Goal: Information Seeking & Learning: Learn about a topic

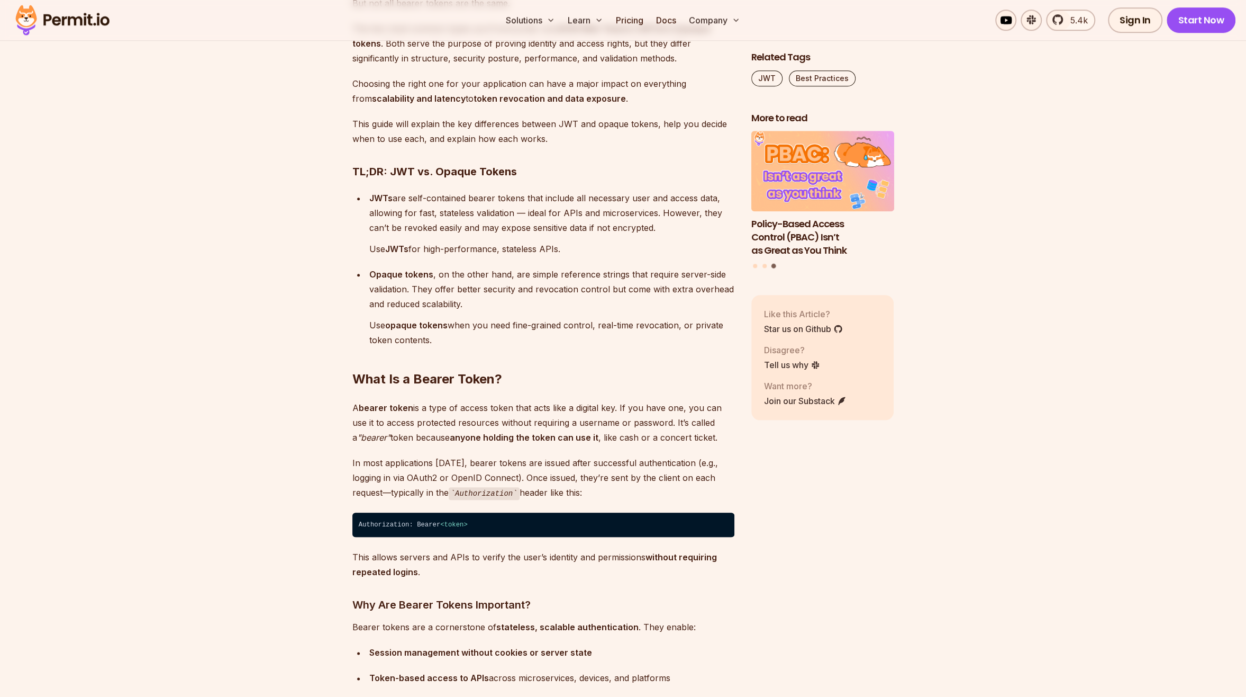
scroll to position [688, 0]
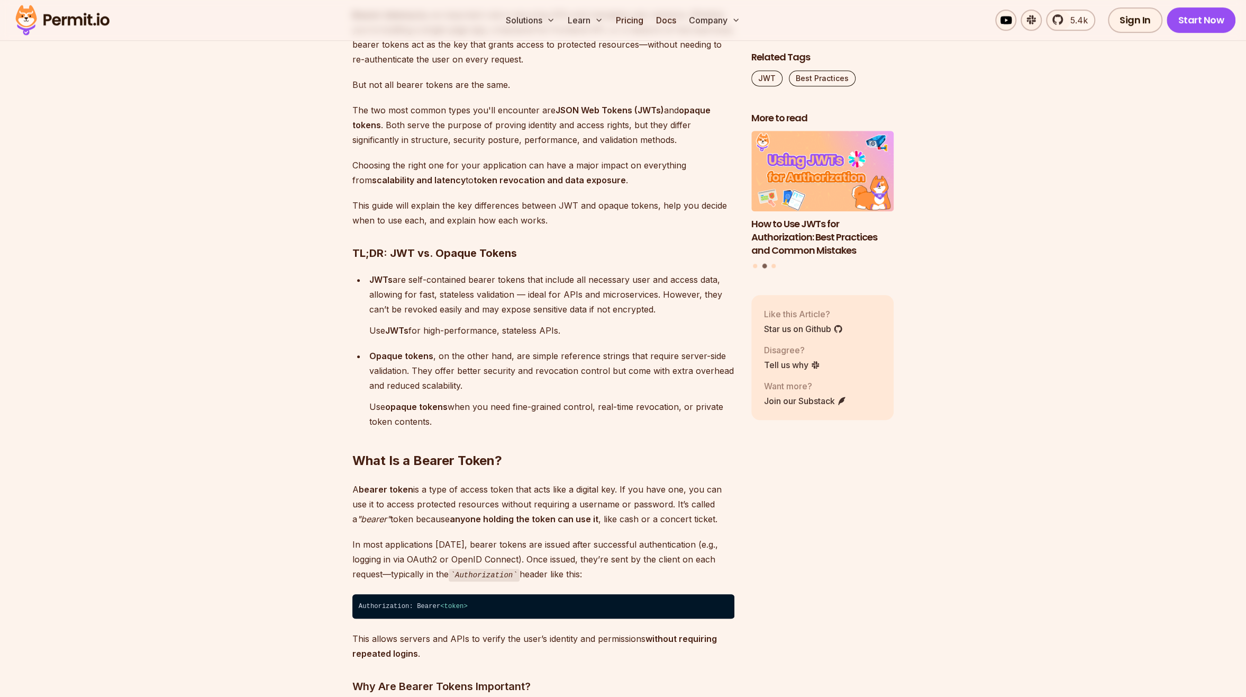
click at [410, 360] on strong "Opaque tokens" at bounding box center [401, 355] width 64 height 11
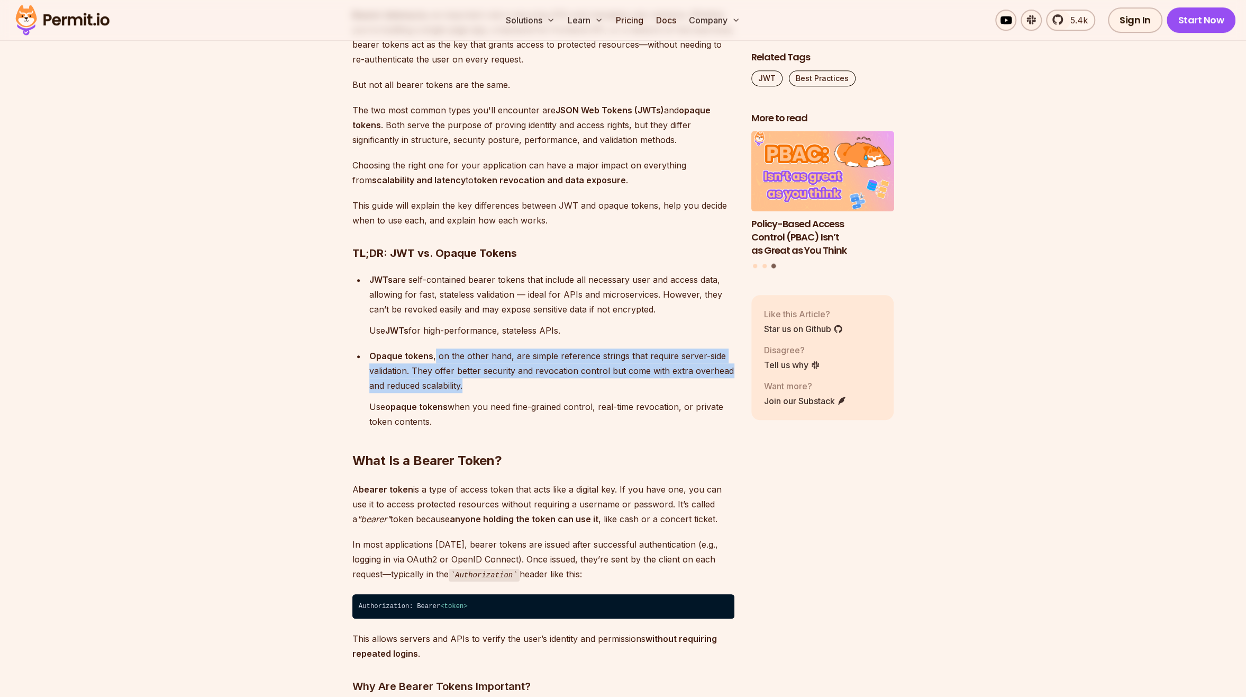
drag, startPoint x: 434, startPoint y: 357, endPoint x: 480, endPoint y: 388, distance: 55.6
click at [480, 388] on p "Opaque tokens , on the other hand, are simple reference strings that require se…" at bounding box center [551, 370] width 365 height 44
click at [478, 388] on p "Opaque tokens , on the other hand, are simple reference strings that require se…" at bounding box center [551, 370] width 365 height 44
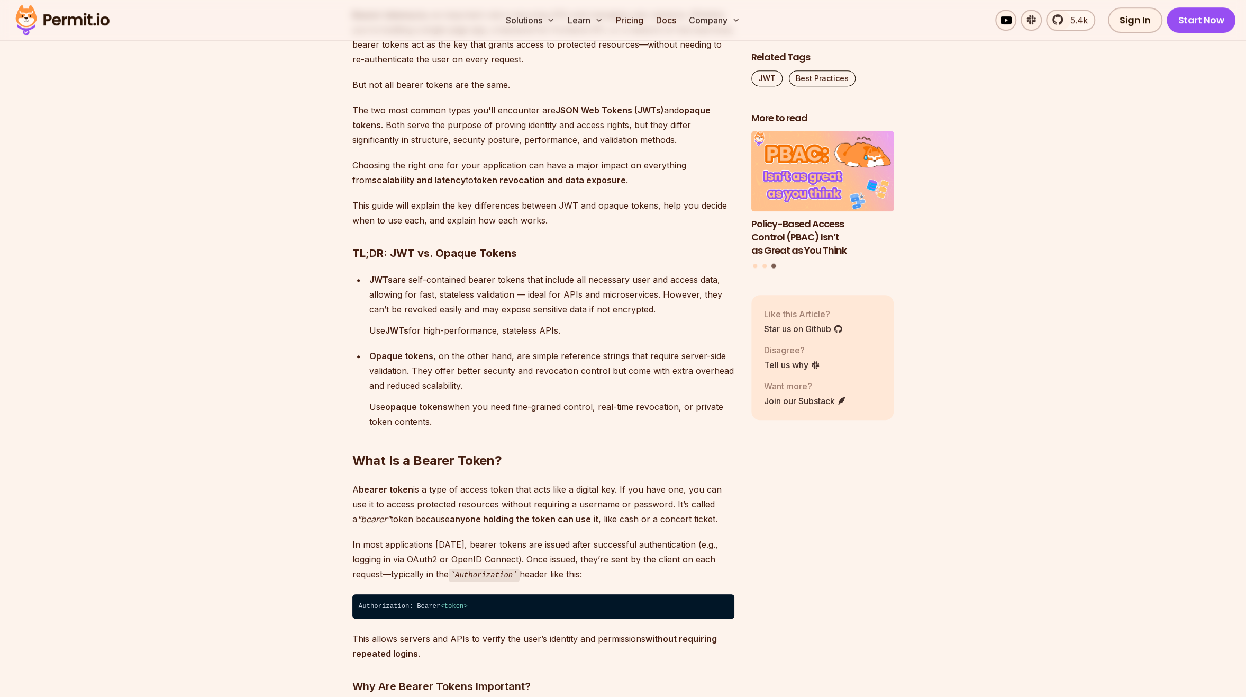
click at [474, 392] on div "Opaque tokens , on the other hand, are simple reference strings that require se…" at bounding box center [551, 388] width 365 height 80
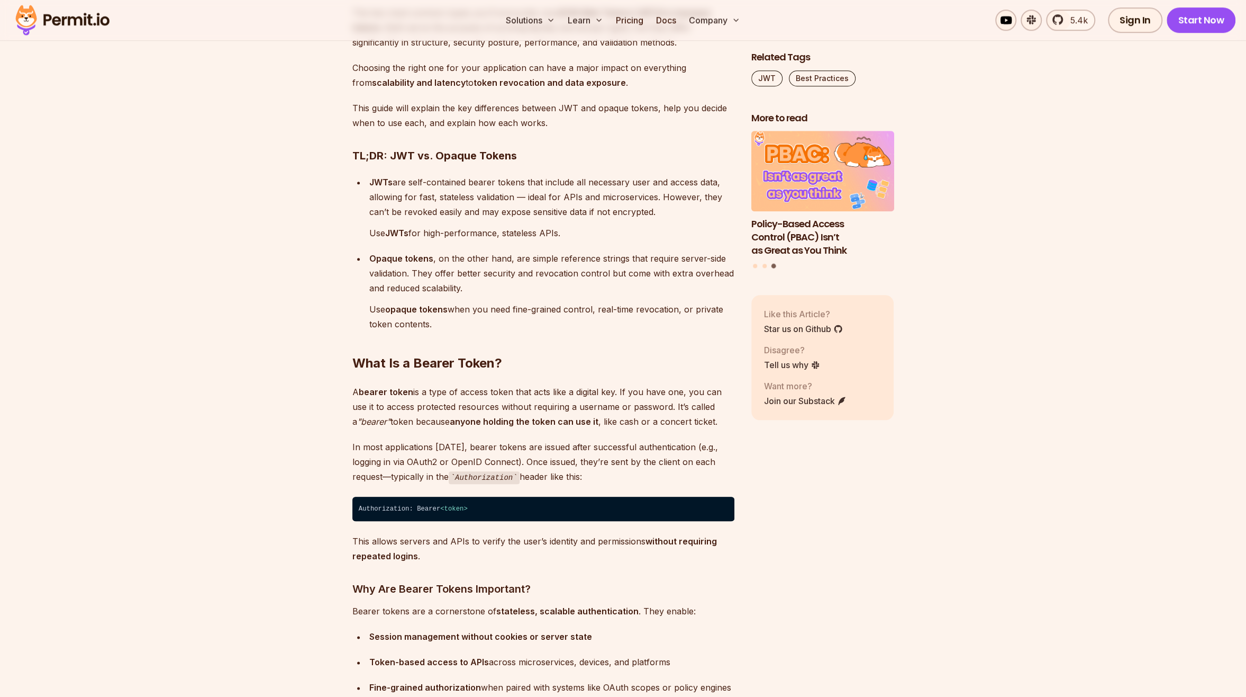
scroll to position [794, 0]
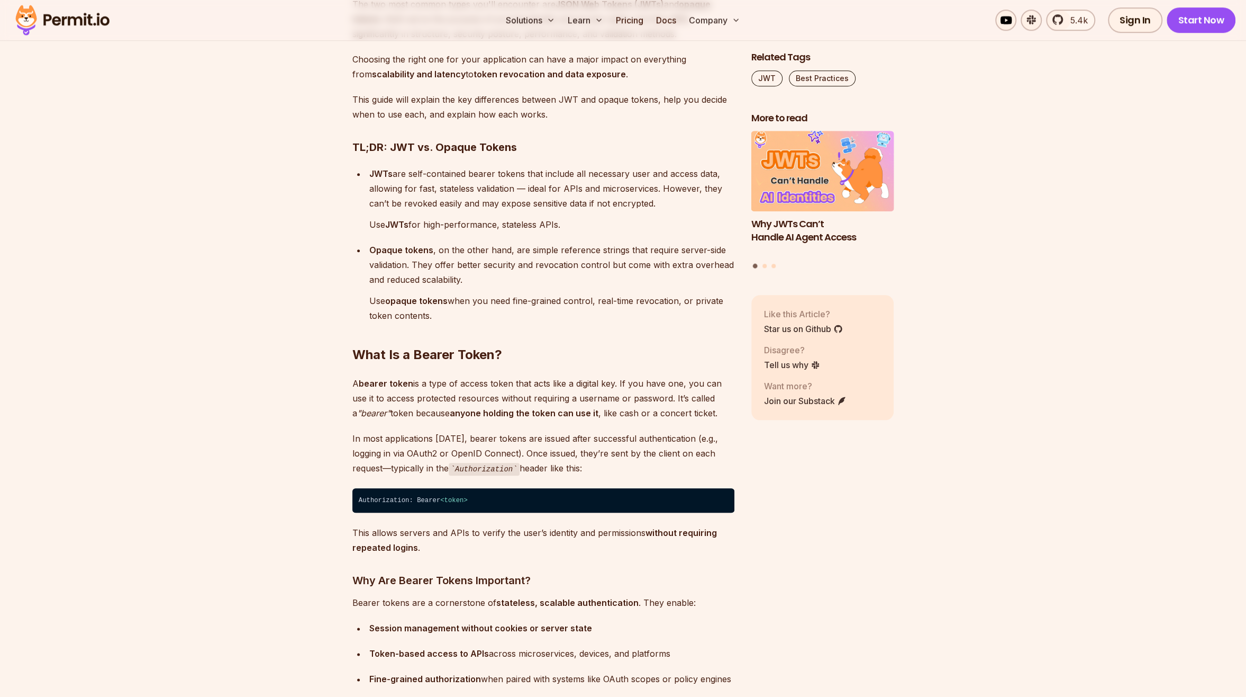
click at [456, 394] on p "A bearer token is a type of access token that acts like a digital key. If you h…" at bounding box center [543, 398] width 382 height 44
drag, startPoint x: 349, startPoint y: 382, endPoint x: 375, endPoint y: 384, distance: 26.0
click at [390, 414] on p "A bearer token is a type of access token that acts like a digital key. If you h…" at bounding box center [543, 398] width 382 height 44
click at [433, 408] on p "A bearer token is a type of access token that acts like a digital key. If you h…" at bounding box center [543, 398] width 382 height 44
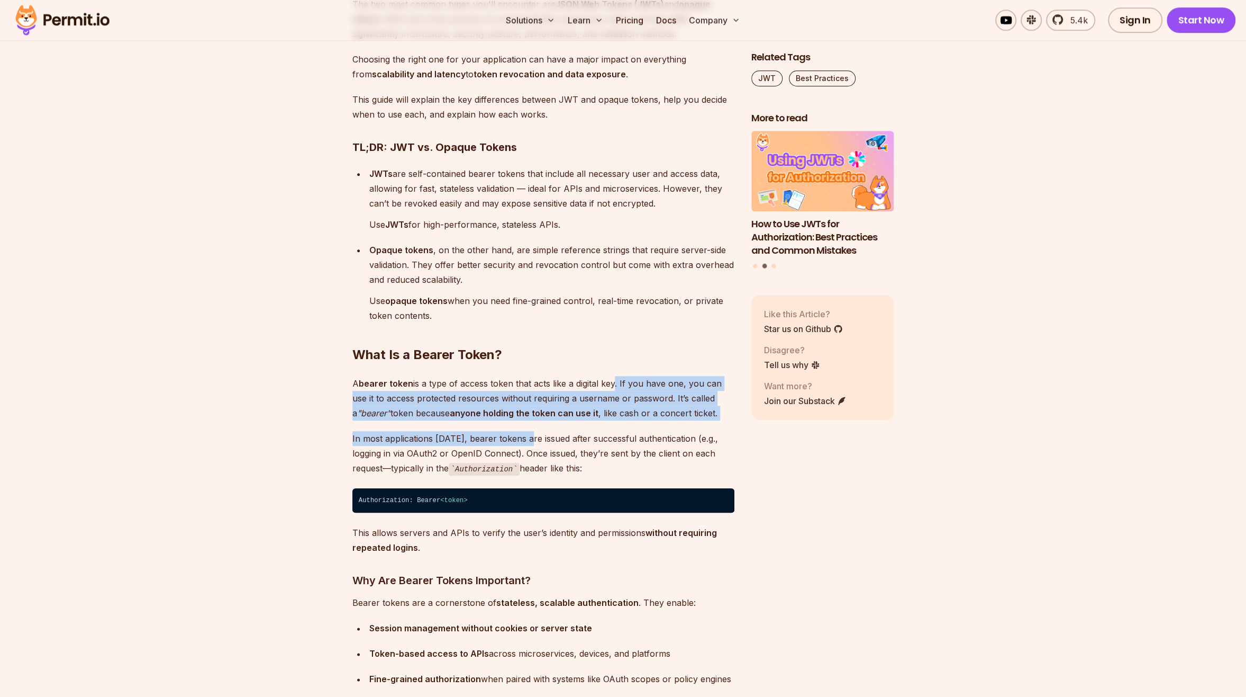
drag, startPoint x: 624, startPoint y: 381, endPoint x: 527, endPoint y: 421, distance: 105.6
click at [494, 438] on p "In most applications [DATE], bearer tokens are issued after successful authenti…" at bounding box center [543, 453] width 382 height 45
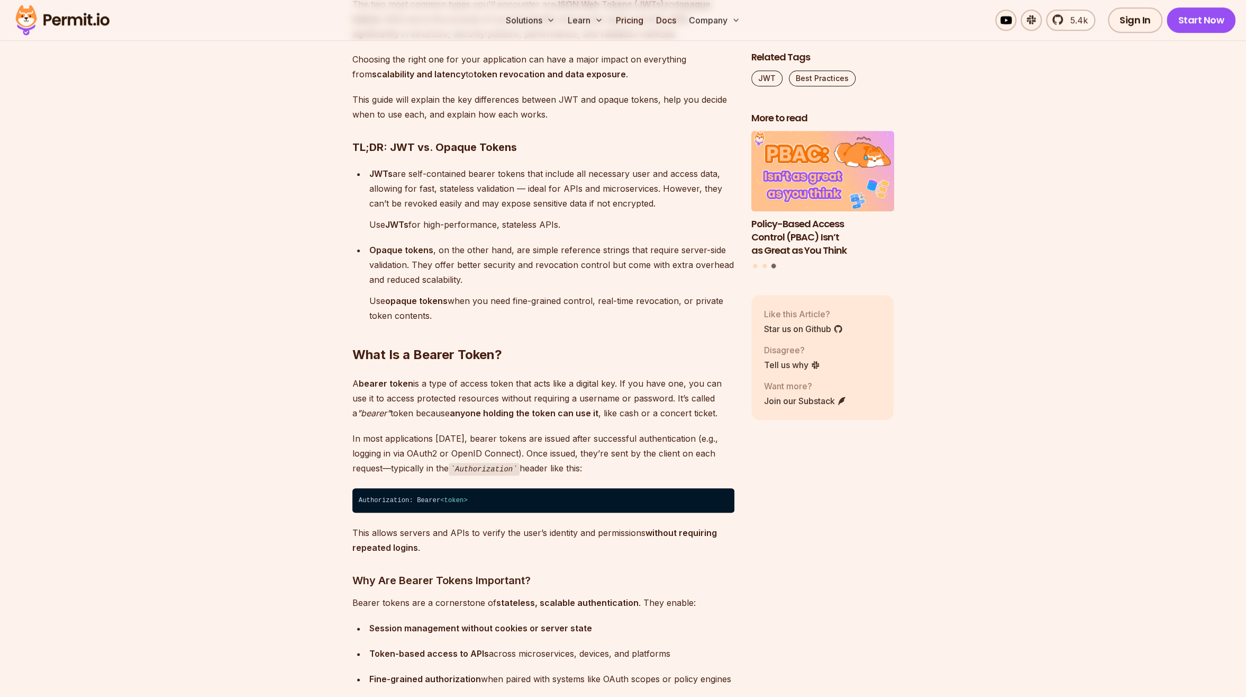
drag, startPoint x: 351, startPoint y: 440, endPoint x: 700, endPoint y: 462, distance: 349.5
click at [618, 471] on p "In most applications [DATE], bearer tokens are issued after successful authenti…" at bounding box center [543, 453] width 382 height 45
drag, startPoint x: 348, startPoint y: 450, endPoint x: 558, endPoint y: 456, distance: 209.7
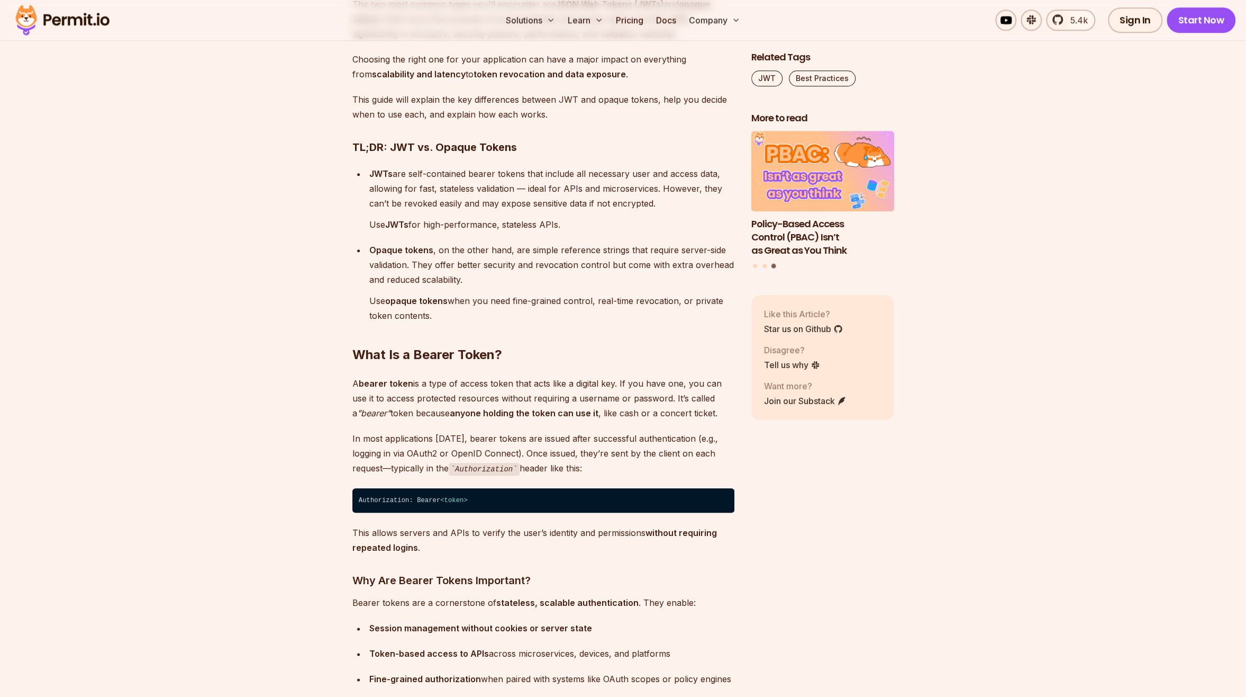
click at [591, 459] on p "In most applications [DATE], bearer tokens are issued after successful authenti…" at bounding box center [543, 453] width 382 height 45
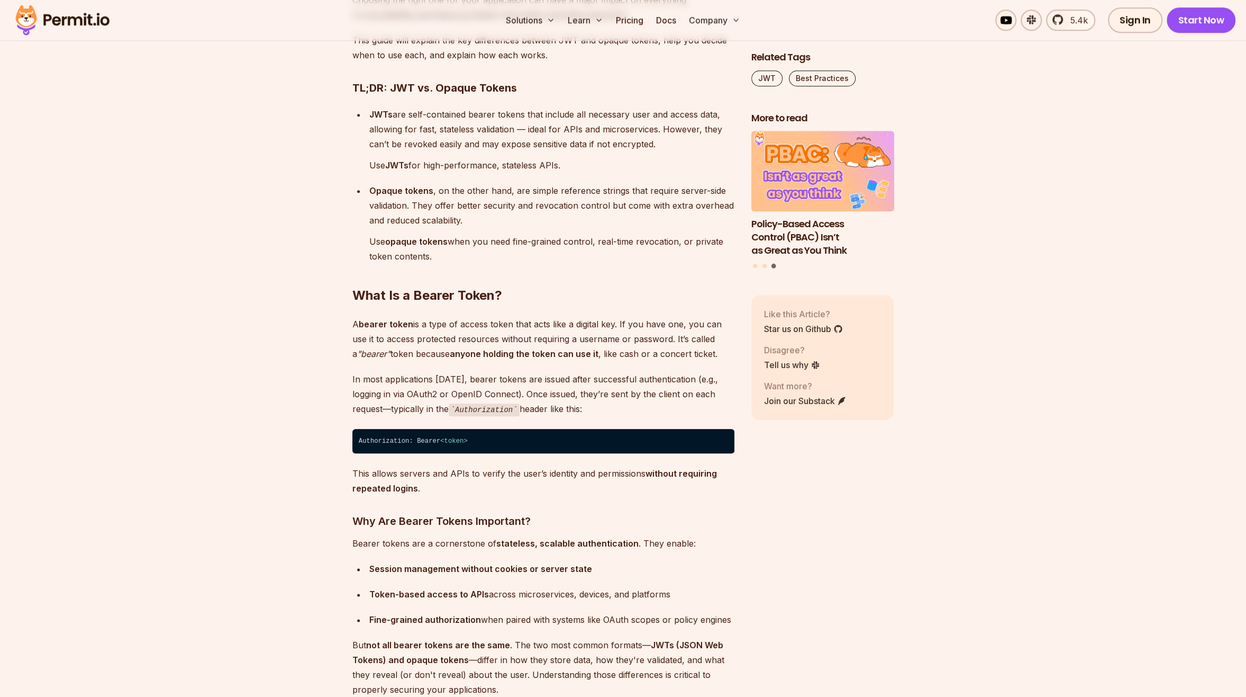
scroll to position [900, 0]
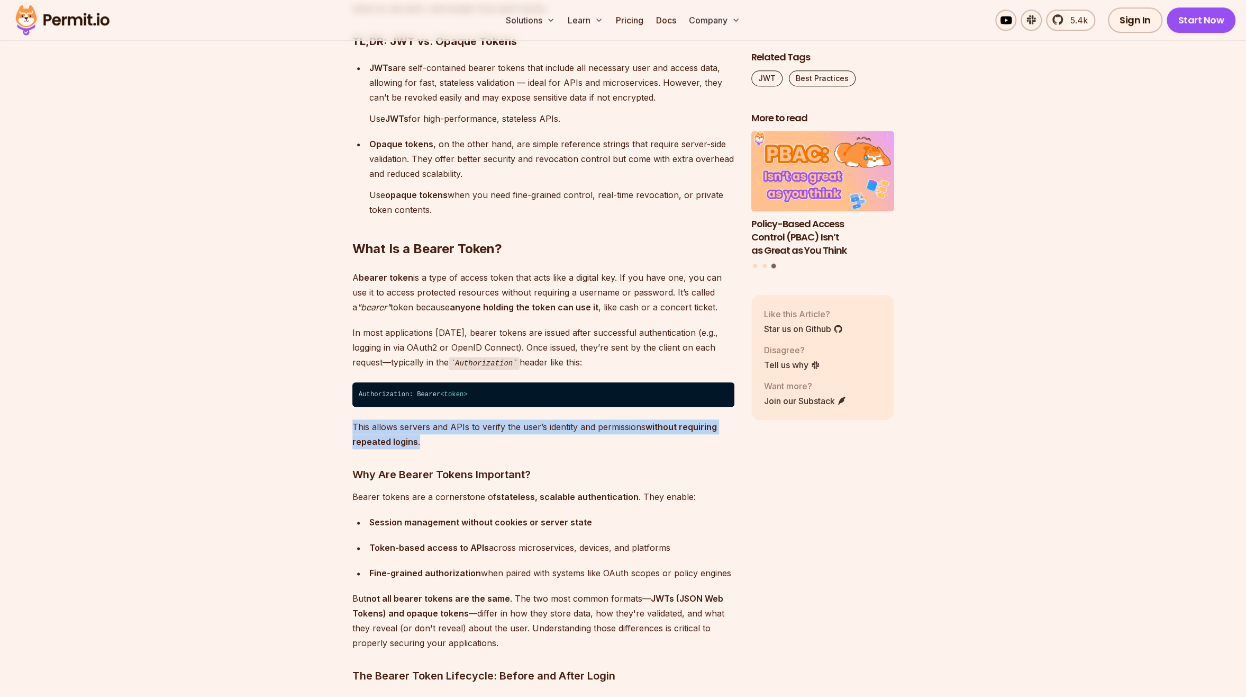
drag, startPoint x: 348, startPoint y: 423, endPoint x: 422, endPoint y: 451, distance: 79.0
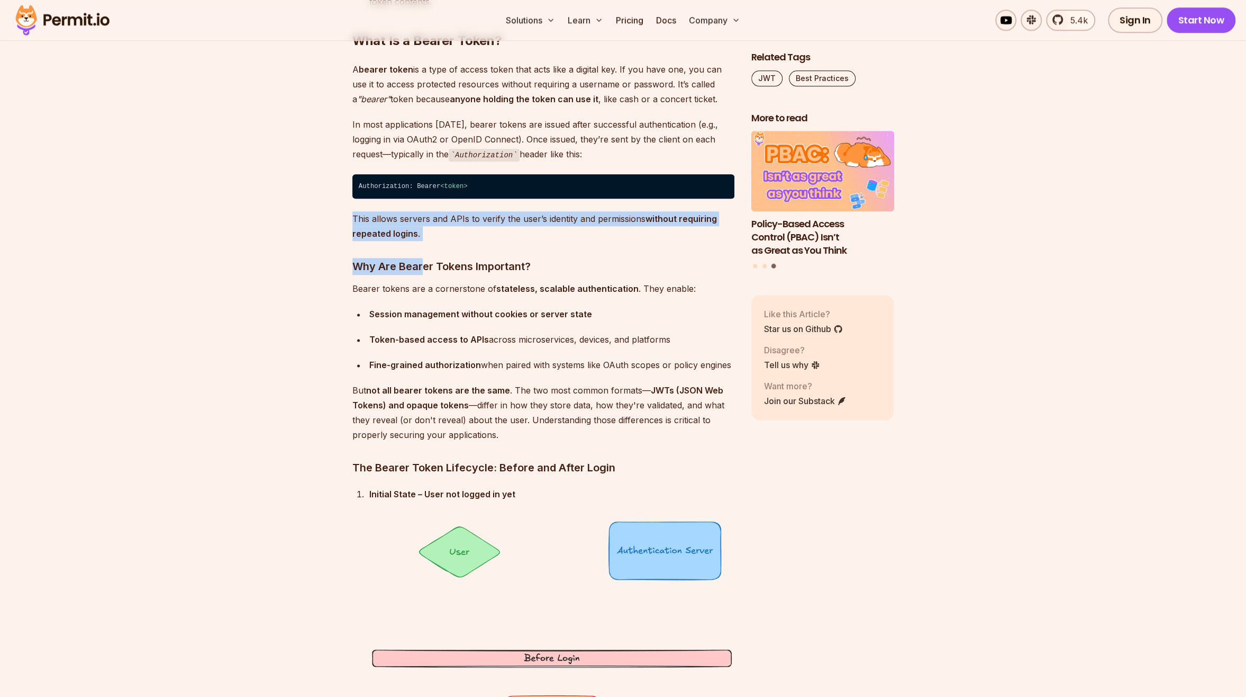
scroll to position [1059, 0]
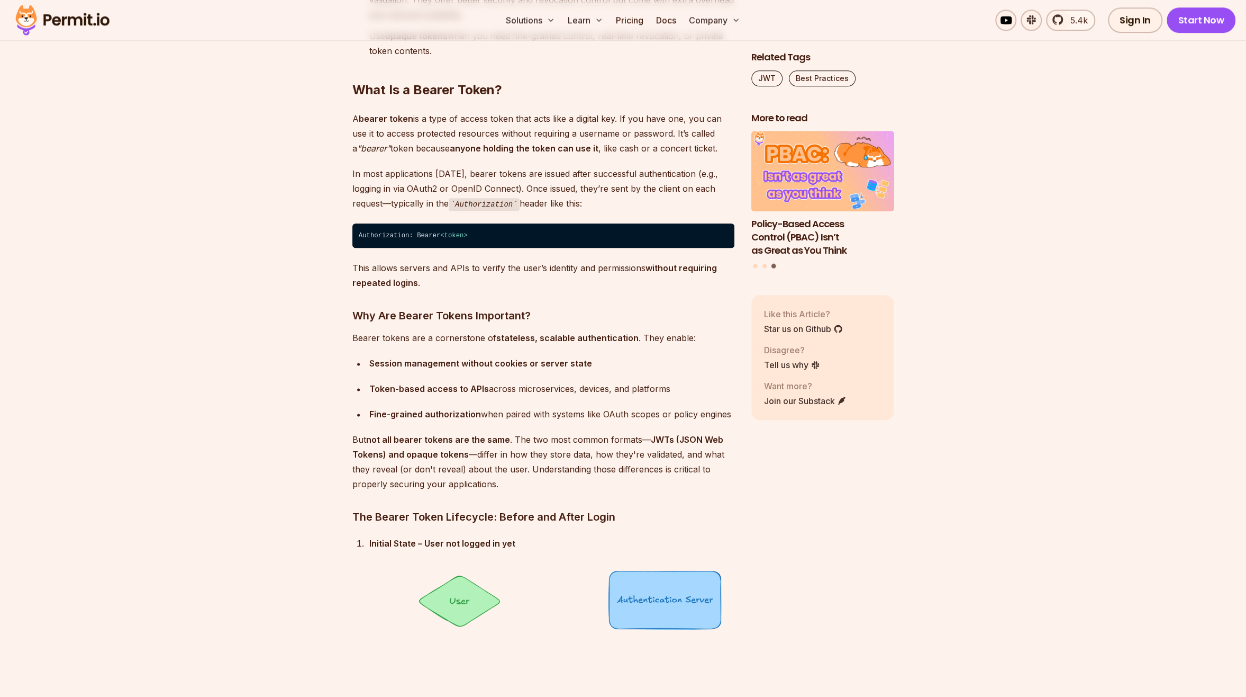
click at [429, 332] on p "Bearer tokens are a cornerstone of stateless, scalable authentication . They en…" at bounding box center [543, 337] width 382 height 15
click at [359, 319] on h3 "Why Are Bearer Tokens Important?" at bounding box center [543, 315] width 382 height 17
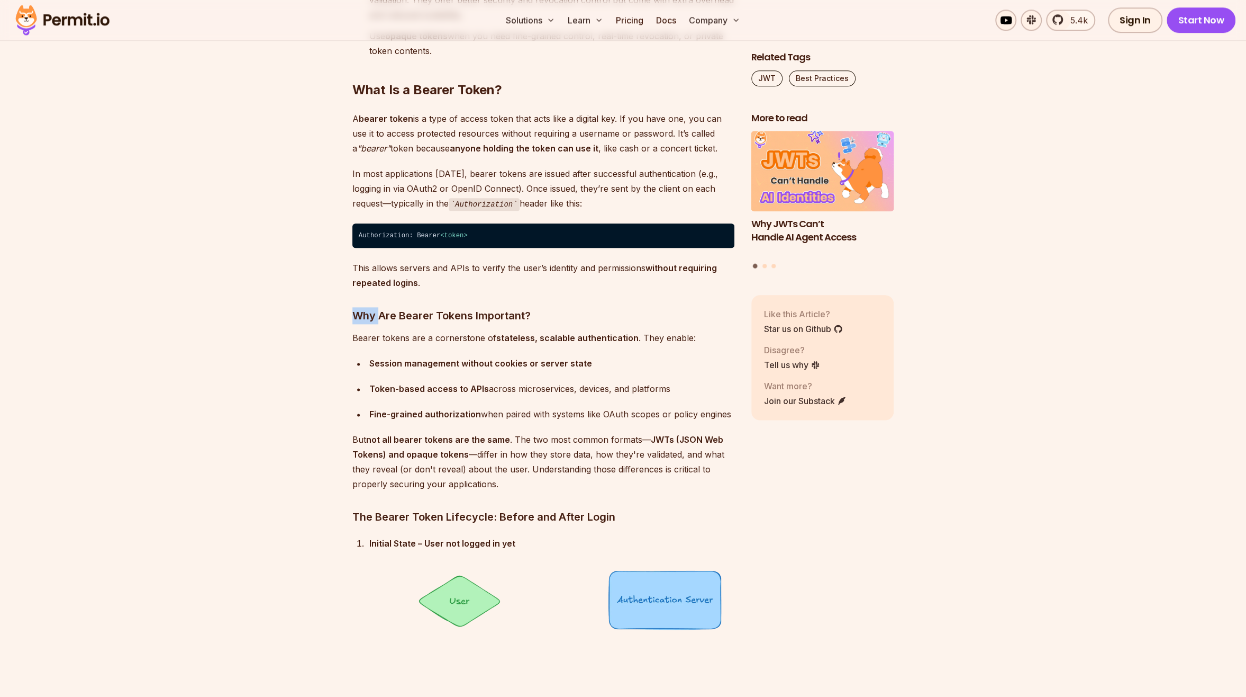
drag, startPoint x: 348, startPoint y: 320, endPoint x: 380, endPoint y: 317, distance: 31.9
click at [388, 356] on div "Session management without cookies or server state" at bounding box center [551, 363] width 365 height 15
click at [390, 360] on strong "Session management without cookies or server state" at bounding box center [480, 363] width 223 height 11
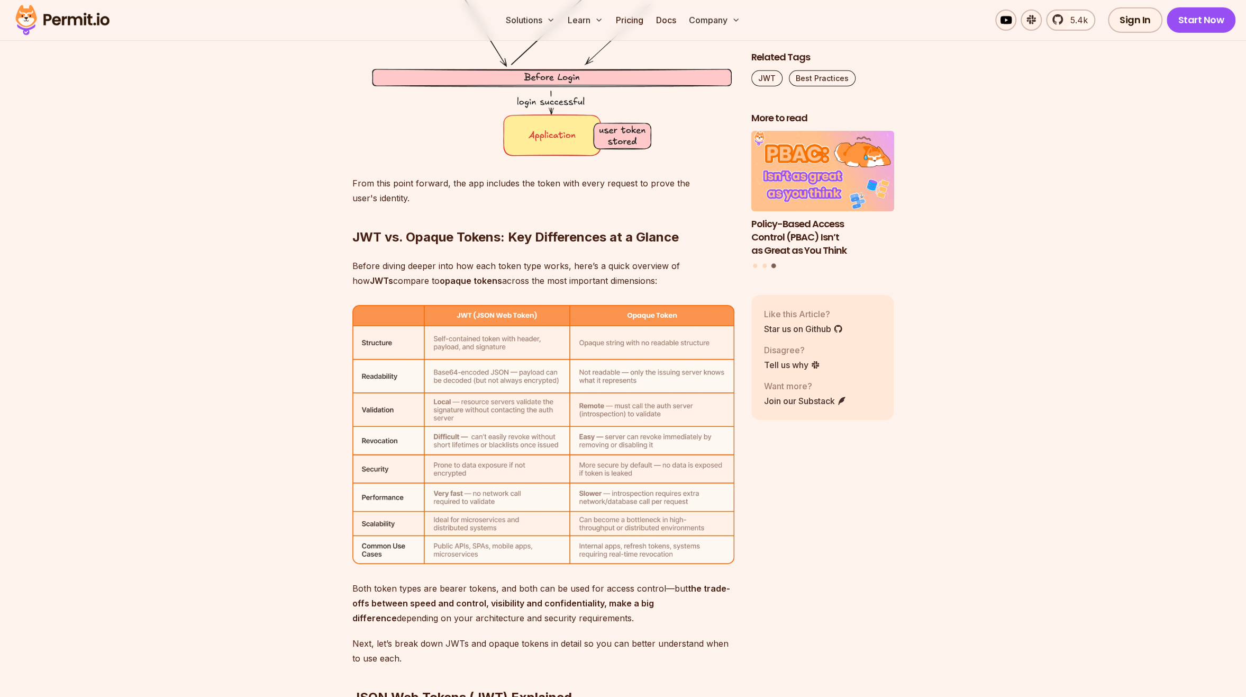
scroll to position [3281, 0]
